Goal: Information Seeking & Learning: Learn about a topic

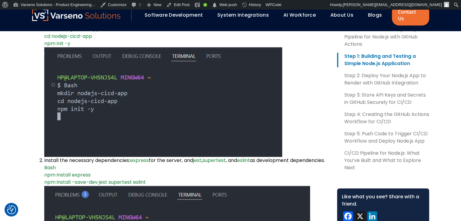
scroll to position [480, 0]
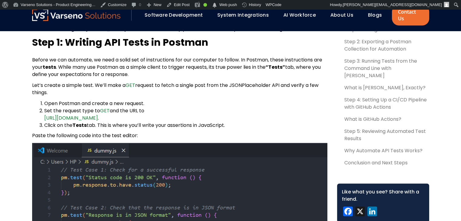
scroll to position [404, 0]
